Goal: Information Seeking & Learning: Check status

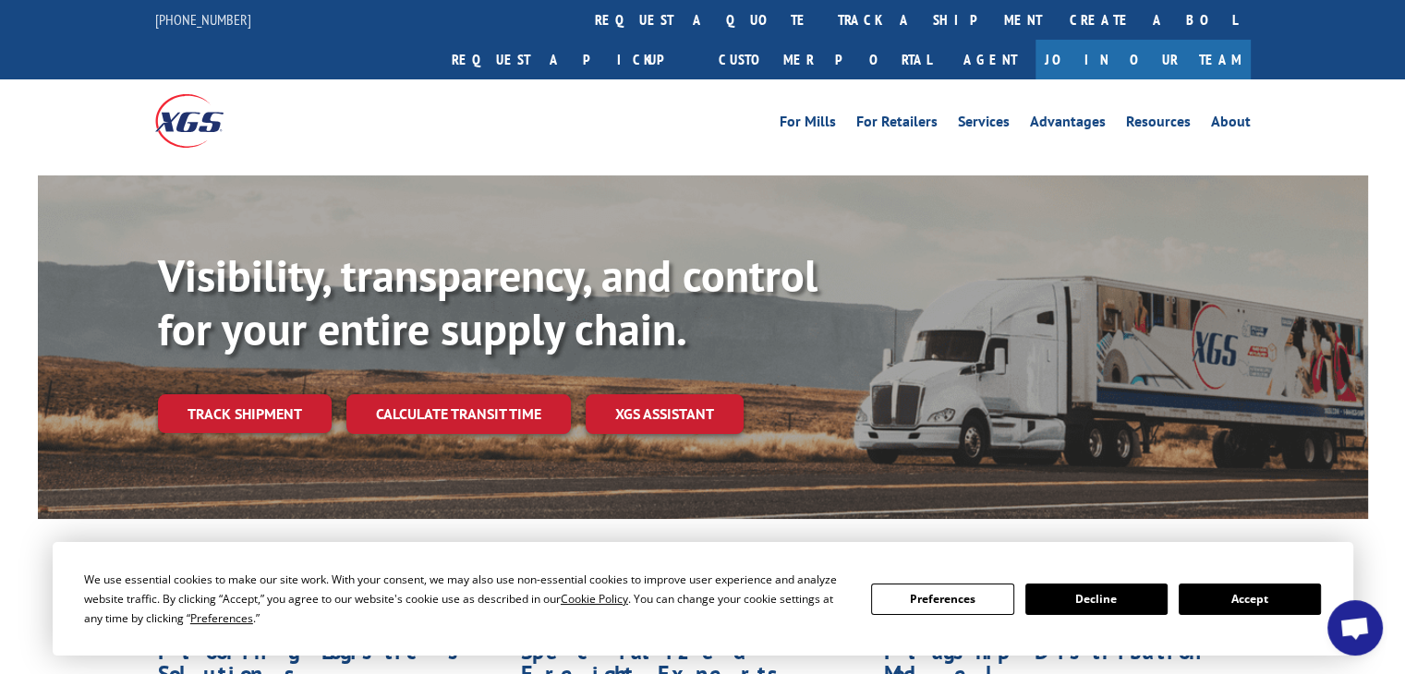
click at [1250, 602] on button "Accept" at bounding box center [1250, 599] width 142 height 31
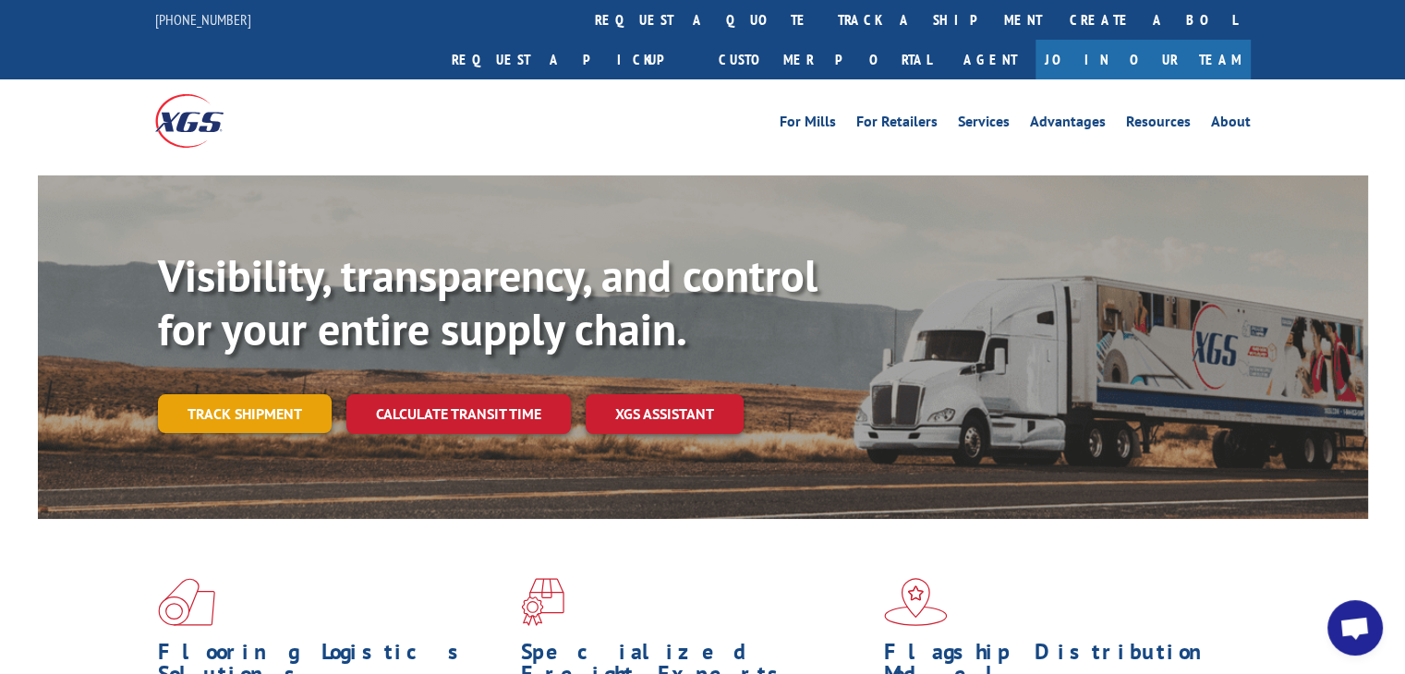
click at [270, 394] on link "Track shipment" at bounding box center [245, 413] width 174 height 39
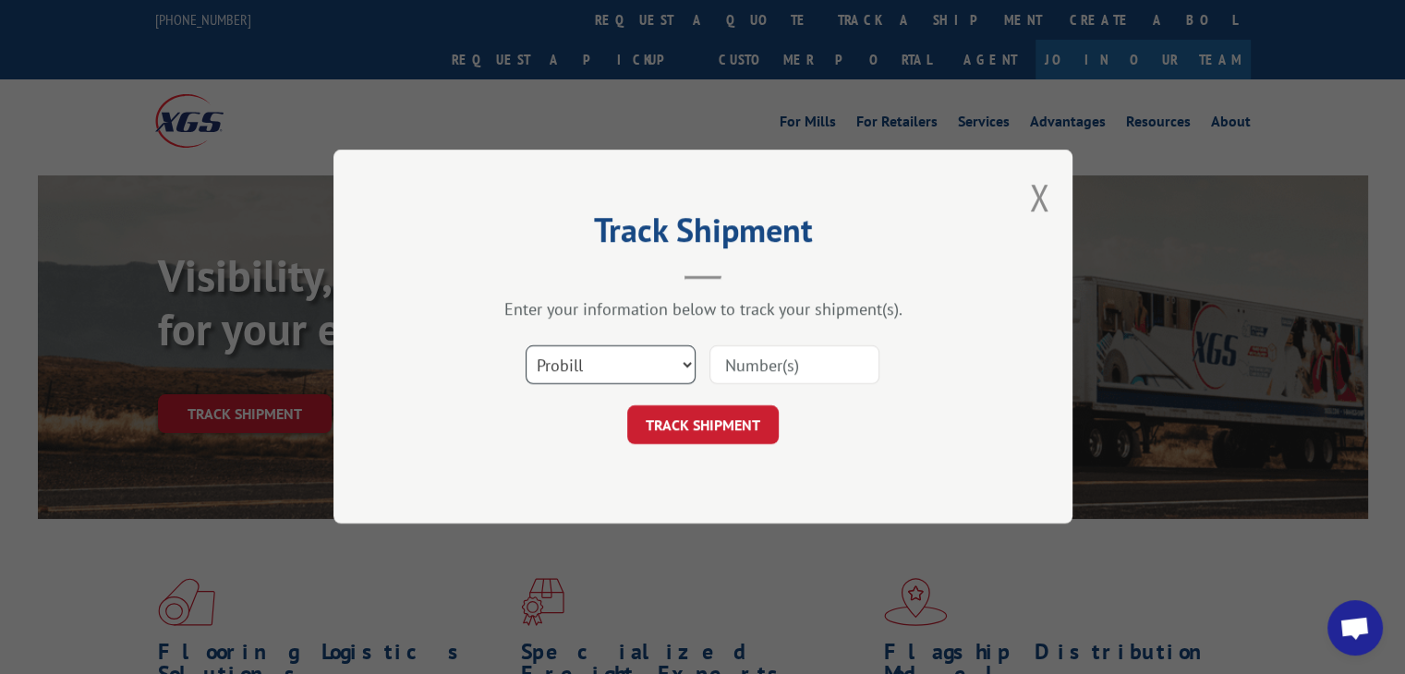
click at [637, 372] on select "Select category... Probill BOL PO" at bounding box center [611, 365] width 170 height 39
select select "bol"
click at [526, 346] on select "Select category... Probill BOL PO" at bounding box center [611, 365] width 170 height 39
click at [791, 367] on input at bounding box center [794, 365] width 170 height 39
type input "47725"
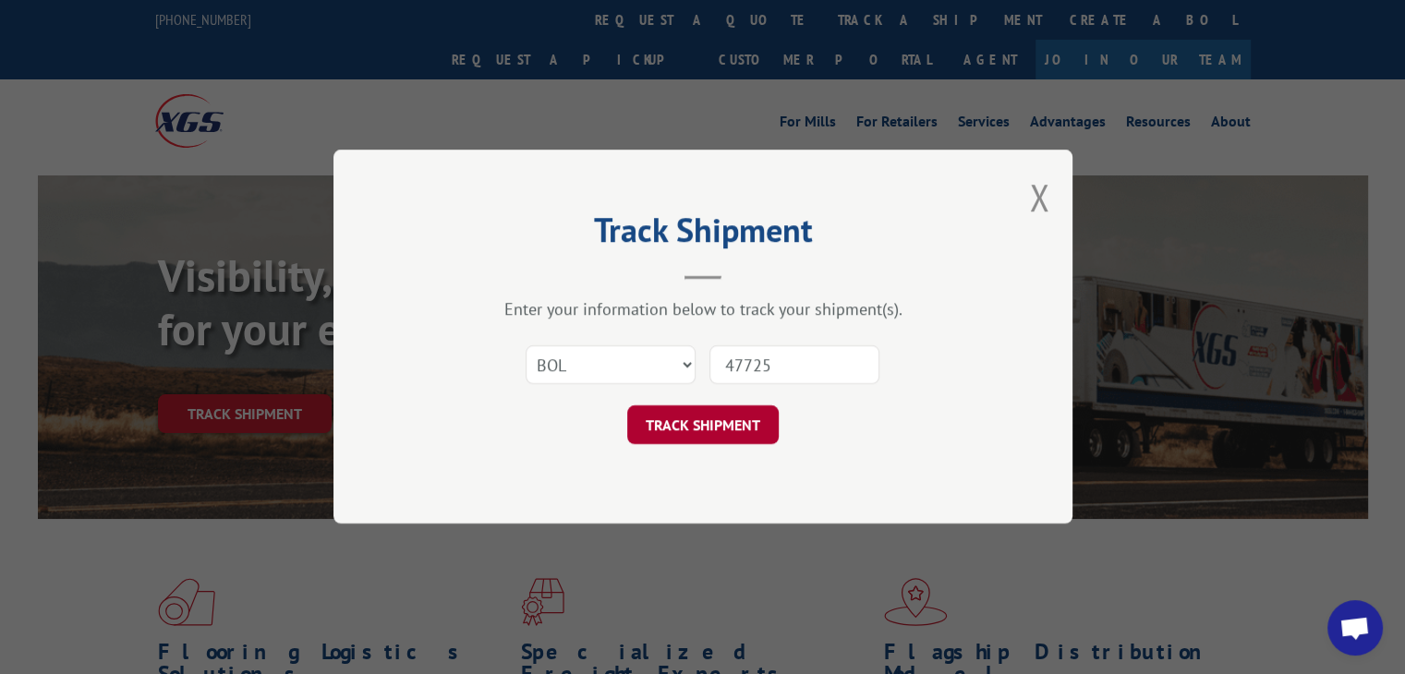
click at [732, 420] on button "TRACK SHIPMENT" at bounding box center [702, 425] width 151 height 39
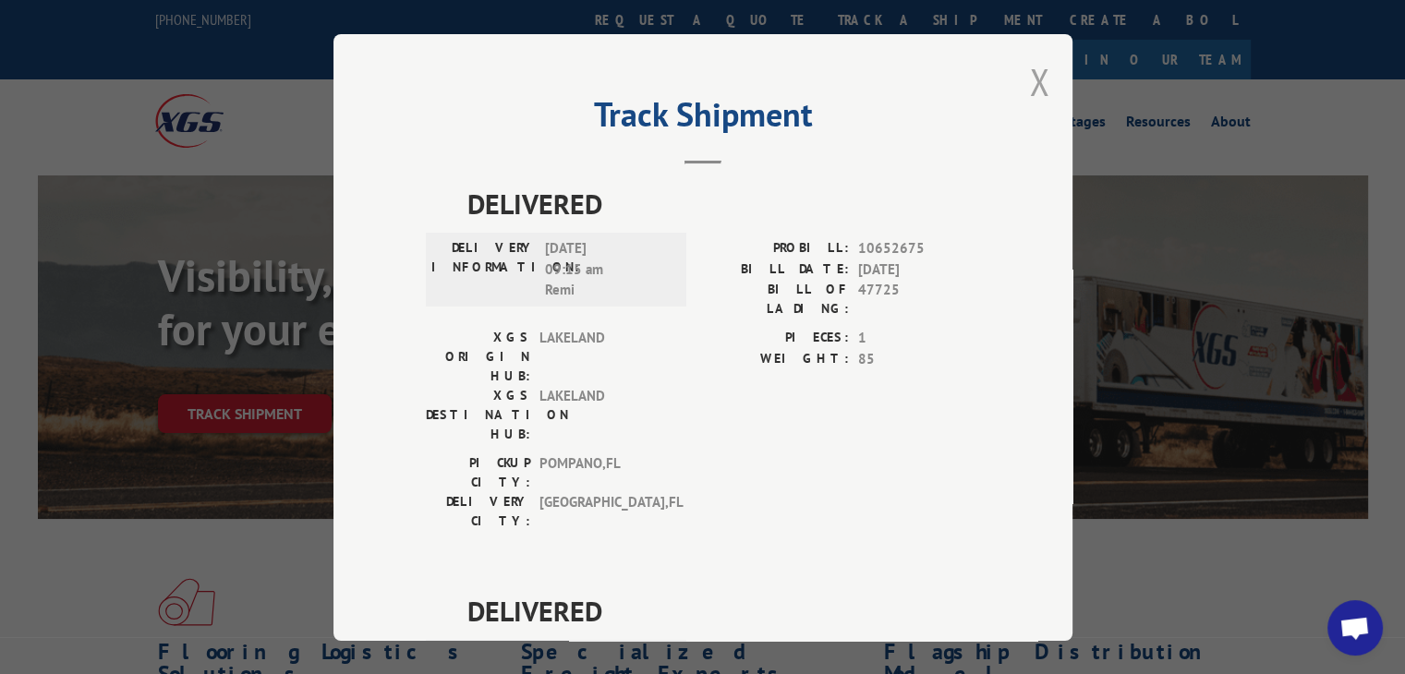
click at [1029, 90] on button "Close modal" at bounding box center [1039, 81] width 20 height 49
